Goal: Entertainment & Leisure: Consume media (video, audio)

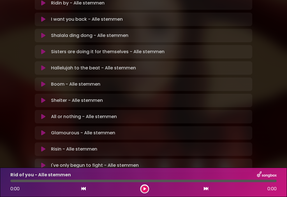
scroll to position [168, 0]
click at [123, 130] on div "Glamourous - Alle stemmen Loading Track..." at bounding box center [149, 133] width 200 height 7
click at [42, 131] on icon at bounding box center [43, 134] width 4 height 6
click at [144, 192] on button at bounding box center [144, 189] width 7 height 7
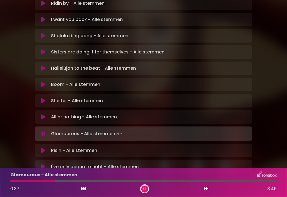
click at [145, 189] on icon at bounding box center [145, 189] width 2 height 3
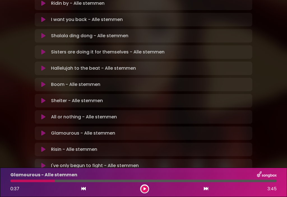
click at [145, 191] on button at bounding box center [144, 189] width 7 height 7
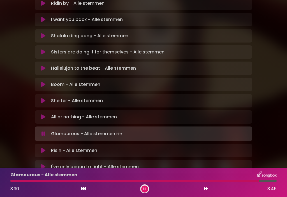
click at [147, 190] on button at bounding box center [144, 189] width 7 height 7
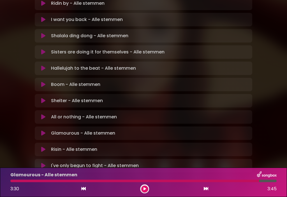
click at [145, 191] on button at bounding box center [144, 189] width 7 height 7
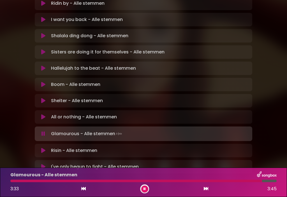
click at [44, 148] on icon at bounding box center [43, 151] width 4 height 6
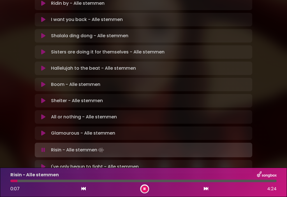
click at [50, 182] on div at bounding box center [143, 181] width 266 height 3
click at [73, 181] on div at bounding box center [143, 181] width 266 height 3
click at [72, 182] on div at bounding box center [42, 181] width 64 height 3
click at [69, 182] on div at bounding box center [41, 181] width 63 height 3
click at [66, 175] on div "Risin - Alle stemmen" at bounding box center [143, 175] width 273 height 7
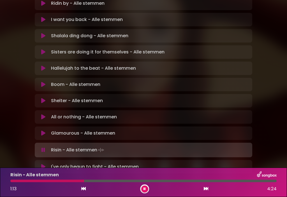
click at [67, 182] on div at bounding box center [47, 181] width 74 height 3
click at [144, 193] on button at bounding box center [144, 189] width 7 height 7
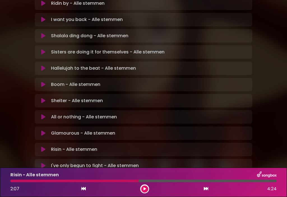
click at [143, 189] on button at bounding box center [144, 189] width 7 height 7
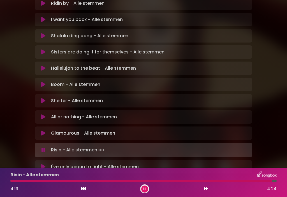
click at [47, 164] on button at bounding box center [43, 167] width 11 height 6
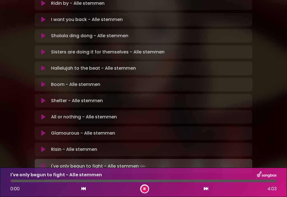
click at [32, 180] on div at bounding box center [143, 181] width 266 height 3
click at [54, 182] on div at bounding box center [143, 181] width 266 height 3
click at [110, 179] on div "I've only begun to fight - Alle stemmen 1:22 4:03" at bounding box center [143, 183] width 273 height 22
click at [112, 180] on div at bounding box center [143, 181] width 266 height 3
click at [110, 182] on div at bounding box center [76, 181] width 132 height 3
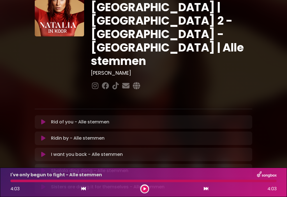
scroll to position [32, 0]
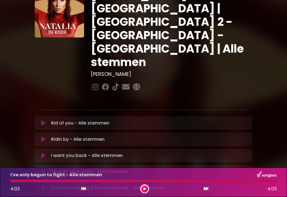
click at [45, 121] on icon at bounding box center [43, 124] width 4 height 6
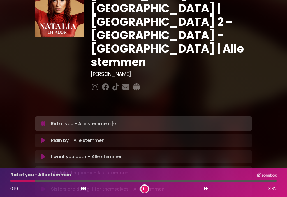
click at [43, 181] on div at bounding box center [143, 181] width 266 height 3
click at [88, 180] on div at bounding box center [143, 181] width 266 height 3
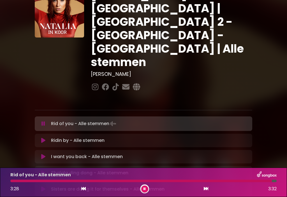
click at [204, 193] on div "3:28 3:32" at bounding box center [143, 189] width 273 height 9
click at [42, 138] on icon at bounding box center [43, 141] width 4 height 6
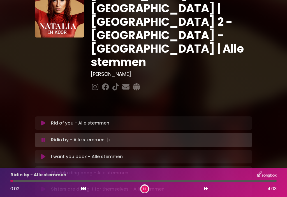
click at [35, 182] on div at bounding box center [143, 181] width 266 height 3
click at [47, 181] on div at bounding box center [143, 181] width 266 height 3
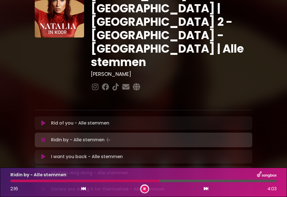
click at [216, 136] on div "Ridin by - Alle stemmen Loading Track..." at bounding box center [149, 140] width 200 height 8
click at [182, 180] on div at bounding box center [143, 181] width 266 height 3
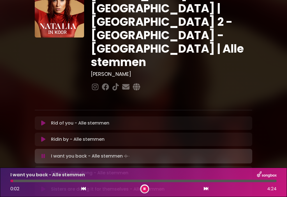
click at [47, 182] on div at bounding box center [143, 181] width 266 height 3
click at [52, 181] on div at bounding box center [143, 181] width 266 height 3
click at [105, 182] on div at bounding box center [143, 181] width 266 height 3
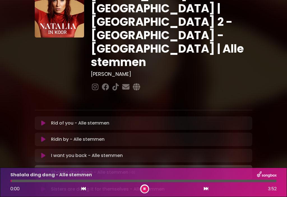
click at [24, 180] on div at bounding box center [143, 181] width 266 height 3
click at [77, 180] on div at bounding box center [143, 181] width 266 height 3
click at [154, 182] on div at bounding box center [143, 181] width 266 height 3
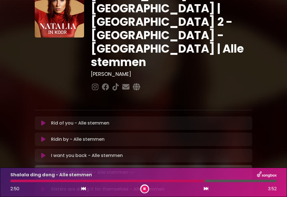
click at [209, 182] on div at bounding box center [143, 181] width 266 height 3
click at [208, 191] on button at bounding box center [206, 189] width 5 height 7
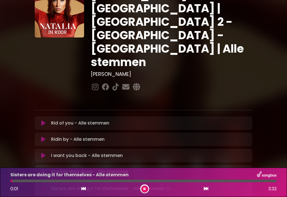
click at [22, 182] on div at bounding box center [143, 181] width 266 height 3
click at [94, 181] on div at bounding box center [143, 181] width 266 height 3
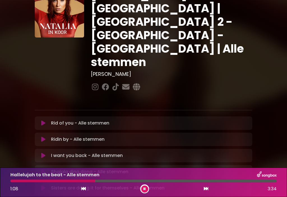
click at [104, 181] on div at bounding box center [143, 181] width 266 height 3
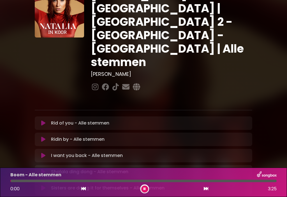
click at [148, 188] on button at bounding box center [144, 189] width 7 height 7
click at [145, 188] on icon at bounding box center [145, 189] width 3 height 3
click at [27, 182] on div at bounding box center [143, 181] width 266 height 3
click at [36, 182] on div at bounding box center [143, 181] width 266 height 3
click at [41, 181] on div at bounding box center [31, 181] width 42 height 3
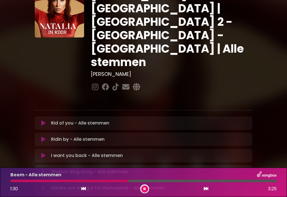
click at [116, 182] on div at bounding box center [69, 181] width 118 height 3
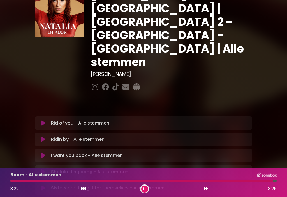
click at [208, 188] on icon at bounding box center [206, 189] width 4 height 4
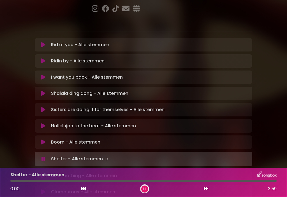
scroll to position [111, 0]
click at [36, 180] on div at bounding box center [143, 181] width 266 height 3
click at [45, 182] on div at bounding box center [143, 181] width 266 height 3
click at [87, 182] on div at bounding box center [143, 181] width 266 height 3
click at [92, 182] on div at bounding box center [63, 181] width 106 height 3
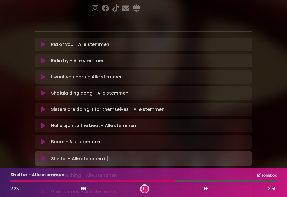
click at [206, 182] on div at bounding box center [143, 181] width 266 height 3
click at [222, 181] on div at bounding box center [143, 181] width 266 height 3
click at [208, 189] on button at bounding box center [206, 189] width 5 height 7
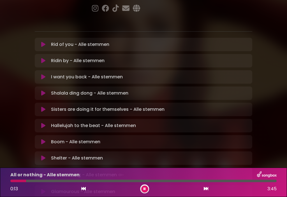
click at [43, 181] on div at bounding box center [143, 181] width 266 height 3
click at [146, 192] on button at bounding box center [144, 189] width 7 height 7
click at [145, 191] on button at bounding box center [144, 189] width 7 height 7
click at [107, 182] on div at bounding box center [143, 181] width 266 height 3
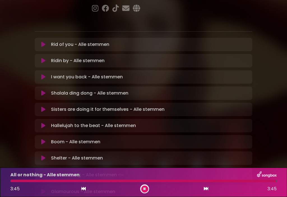
click at [144, 192] on button at bounding box center [144, 189] width 7 height 7
